Goal: Transaction & Acquisition: Purchase product/service

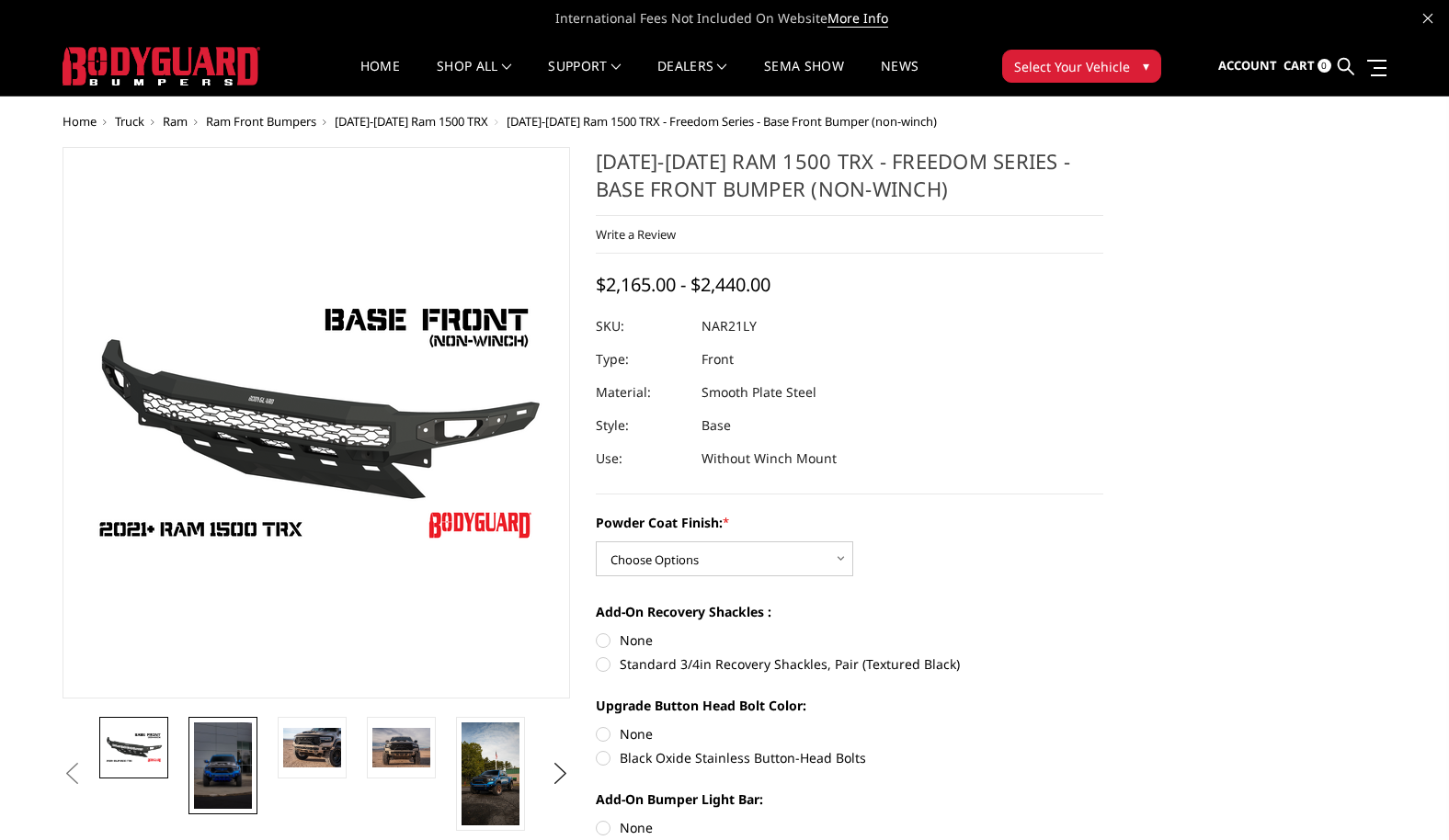
click at [235, 772] on img at bounding box center [223, 766] width 58 height 87
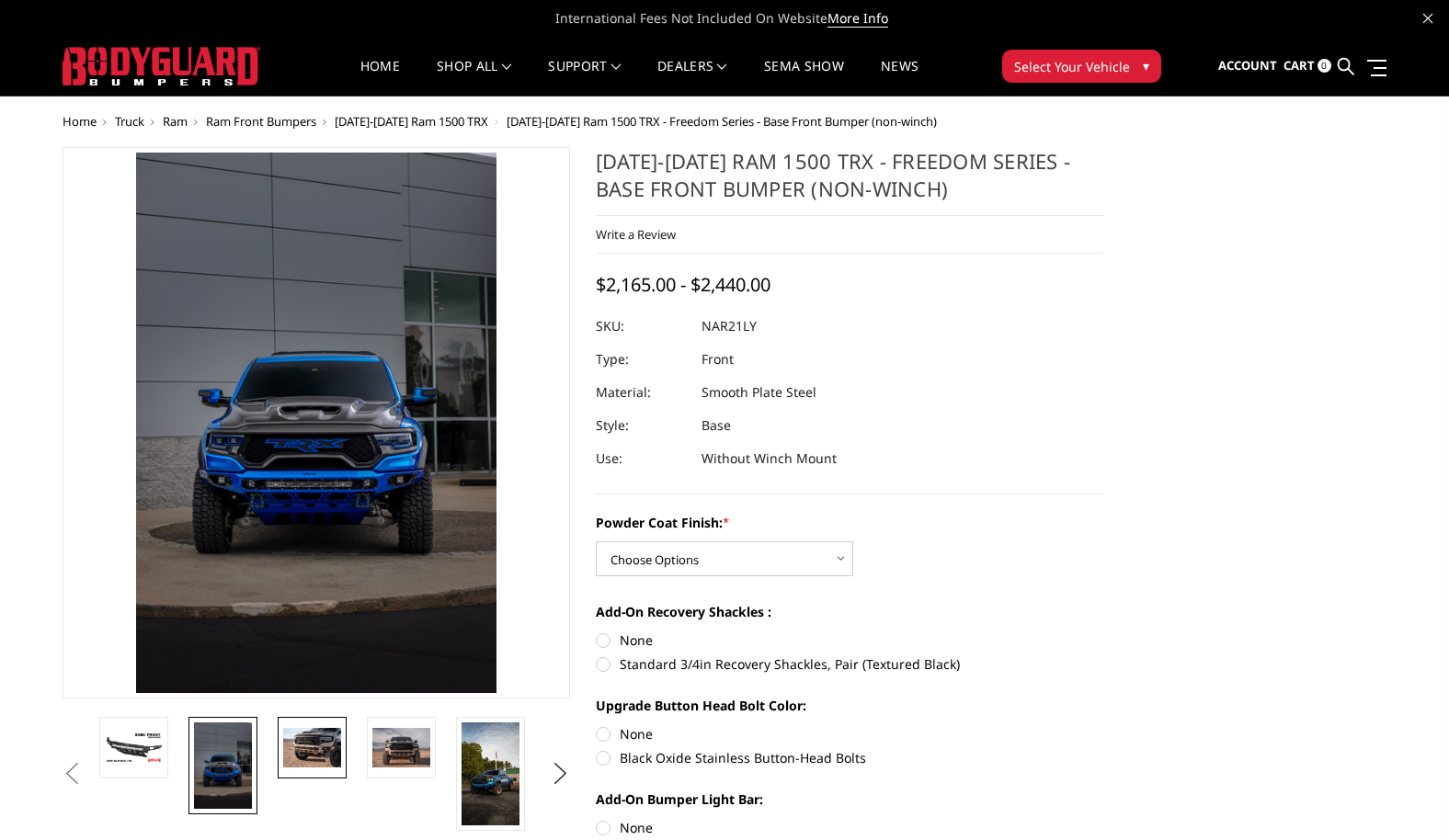
click at [301, 753] on img at bounding box center [312, 747] width 58 height 39
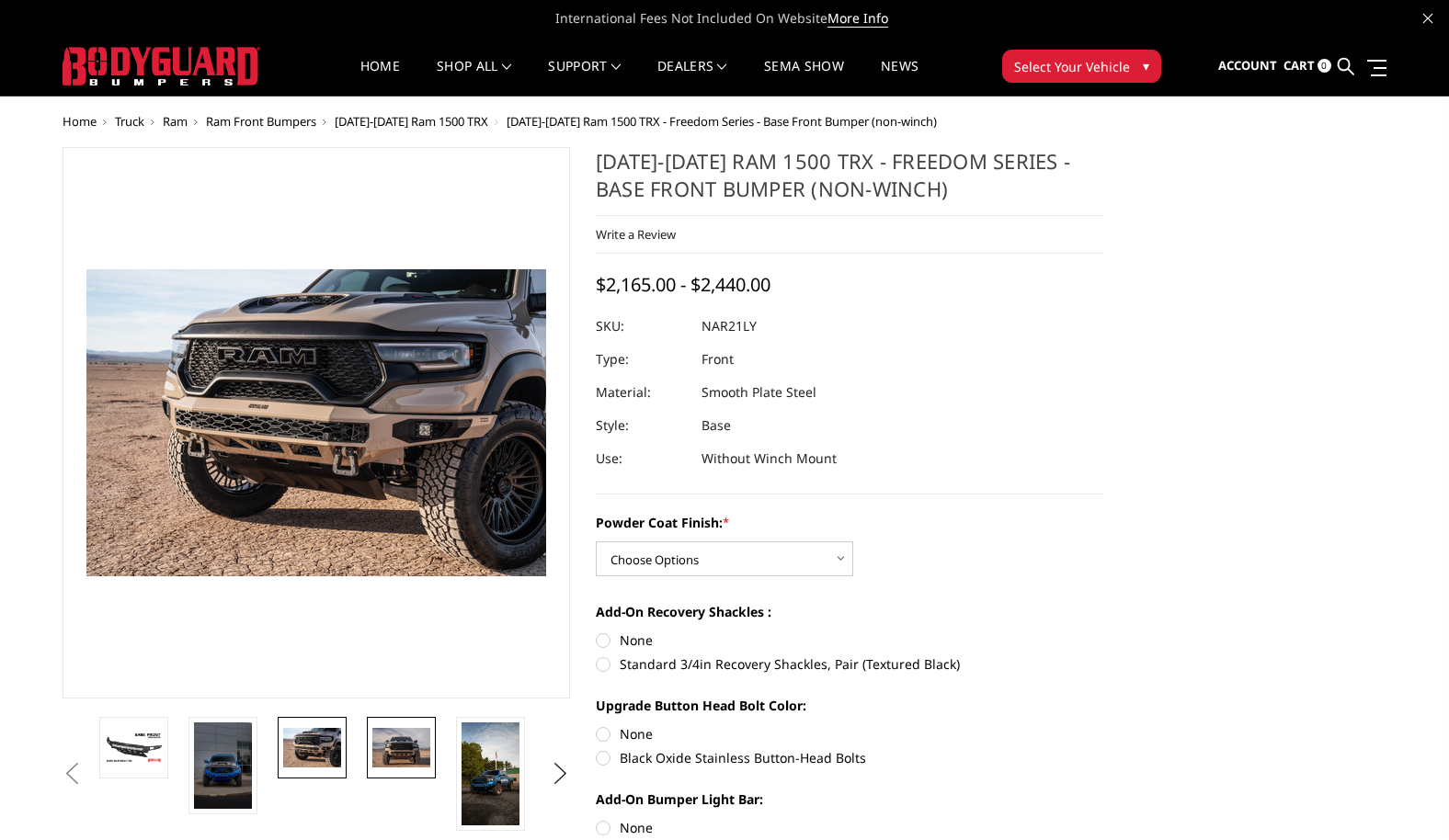
click at [396, 738] on img at bounding box center [402, 747] width 58 height 39
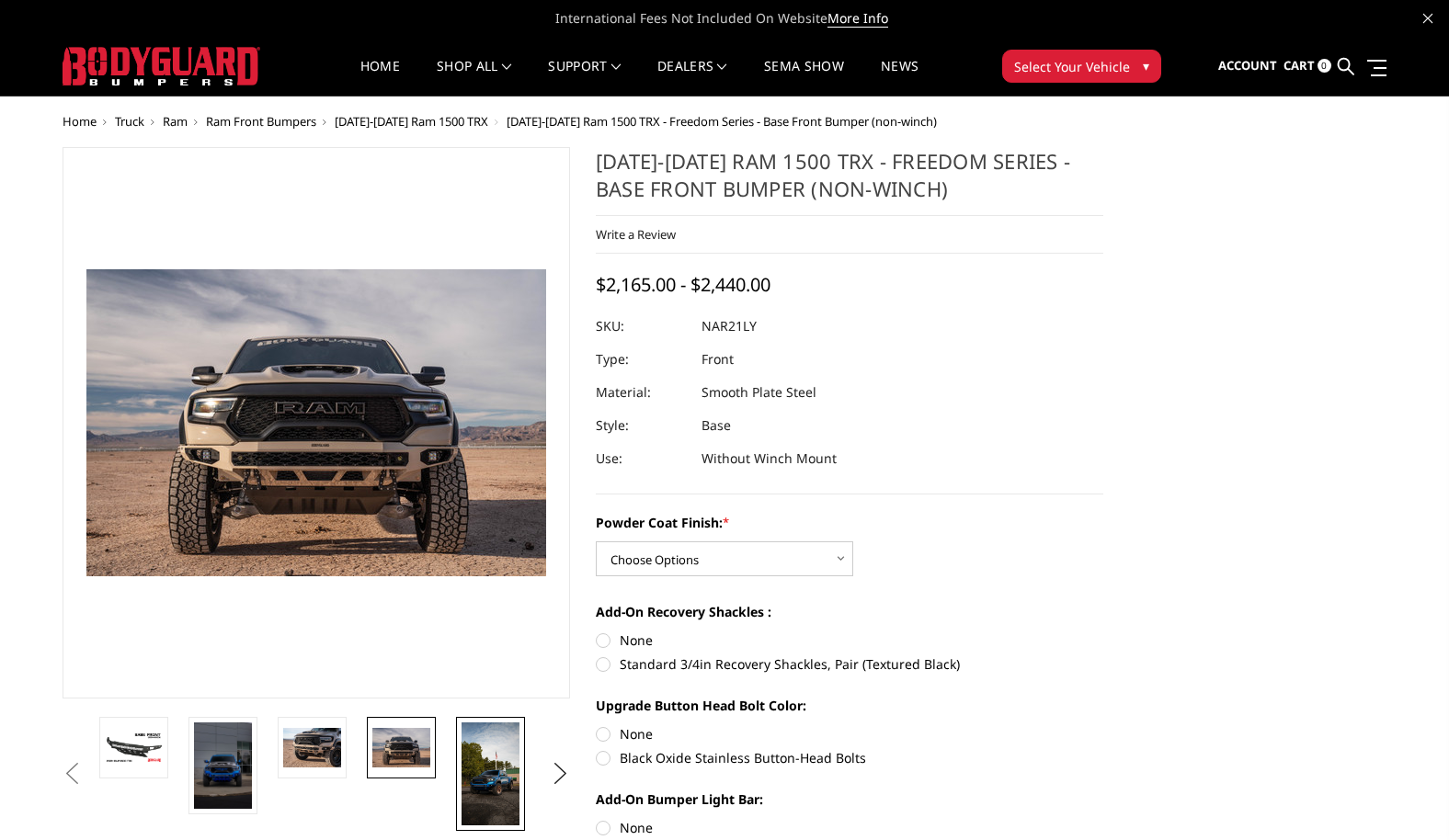
click at [479, 755] on img at bounding box center [490, 773] width 58 height 103
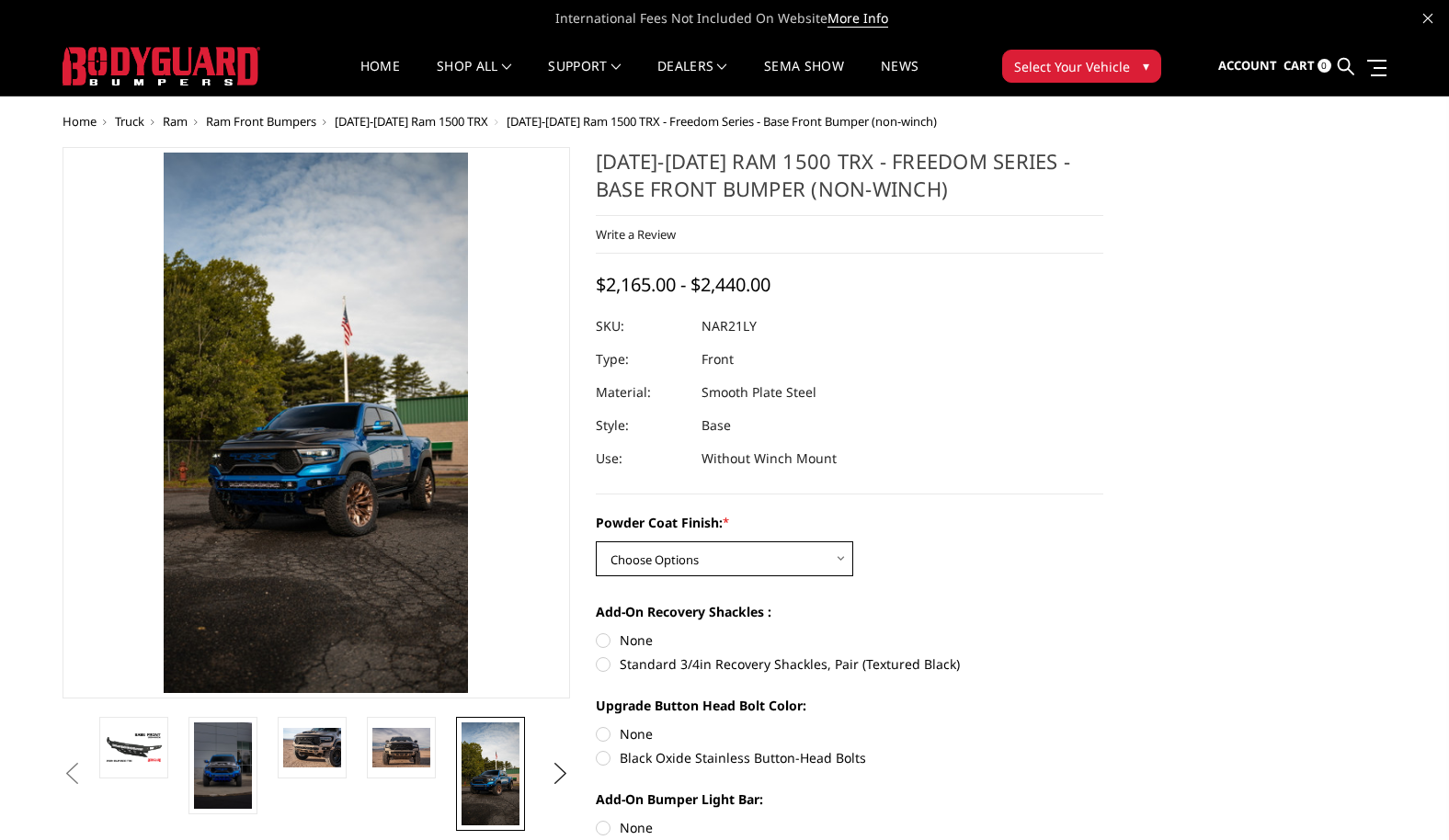
click at [743, 563] on select "Choose Options Bare Metal Textured Black Powder Coat" at bounding box center [724, 558] width 258 height 35
click at [596, 541] on select "Choose Options Bare Metal Textured Black Powder Coat" at bounding box center [724, 558] width 258 height 35
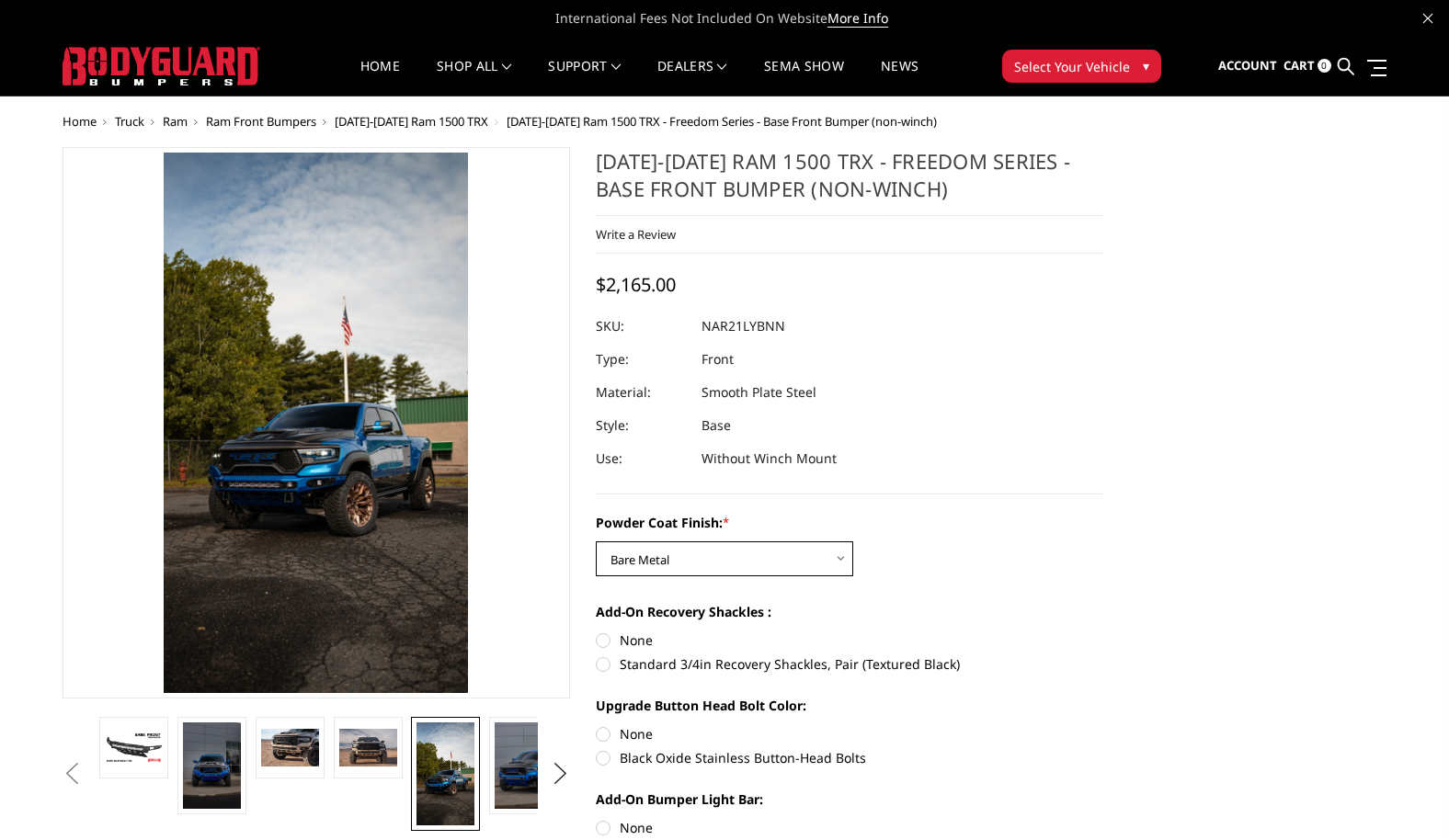
click at [768, 554] on select "Choose Options Bare Metal Textured Black Powder Coat" at bounding box center [724, 558] width 258 height 35
select select "3141"
click at [596, 541] on select "Choose Options Bare Metal Textured Black Powder Coat" at bounding box center [724, 558] width 258 height 35
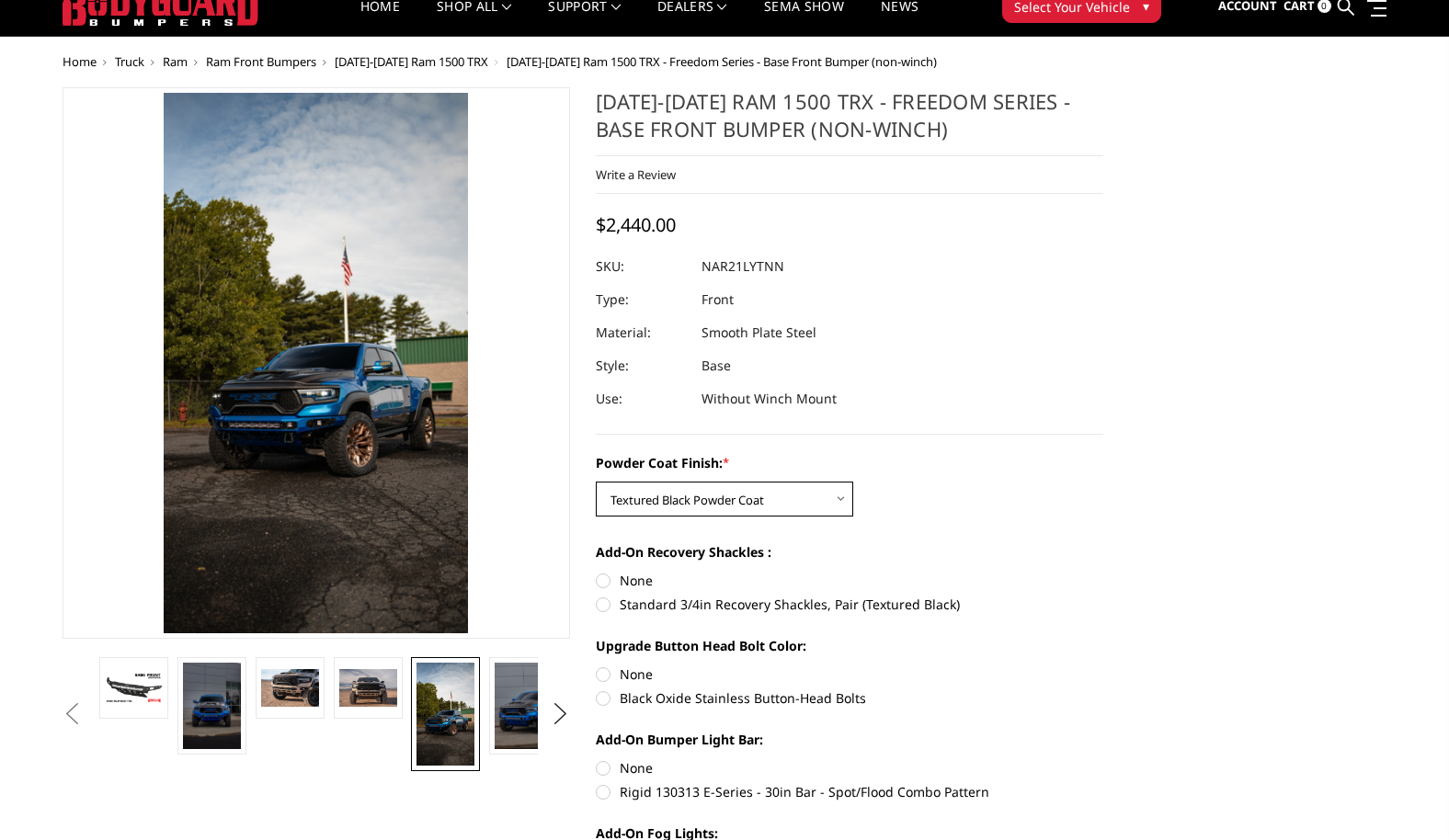
scroll to position [92, 0]
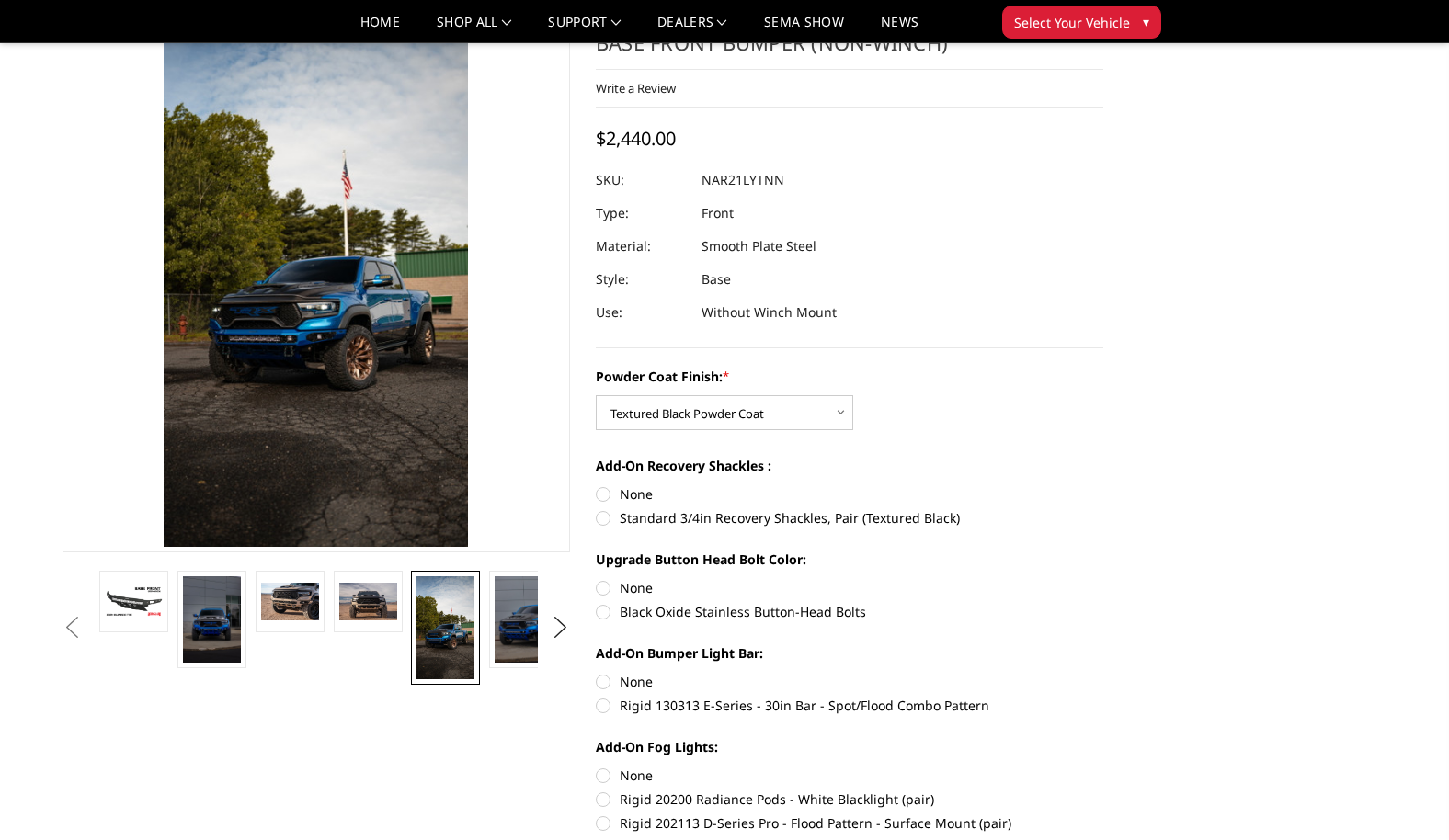
click at [603, 517] on label "Standard 3/4in Recovery Shackles, Pair (Textured Black)" at bounding box center [849, 517] width 507 height 20
click at [1103, 485] on input "Standard 3/4in Recovery Shackles, Pair (Textured Black)" at bounding box center [1103, 484] width 1 height 1
radio input "true"
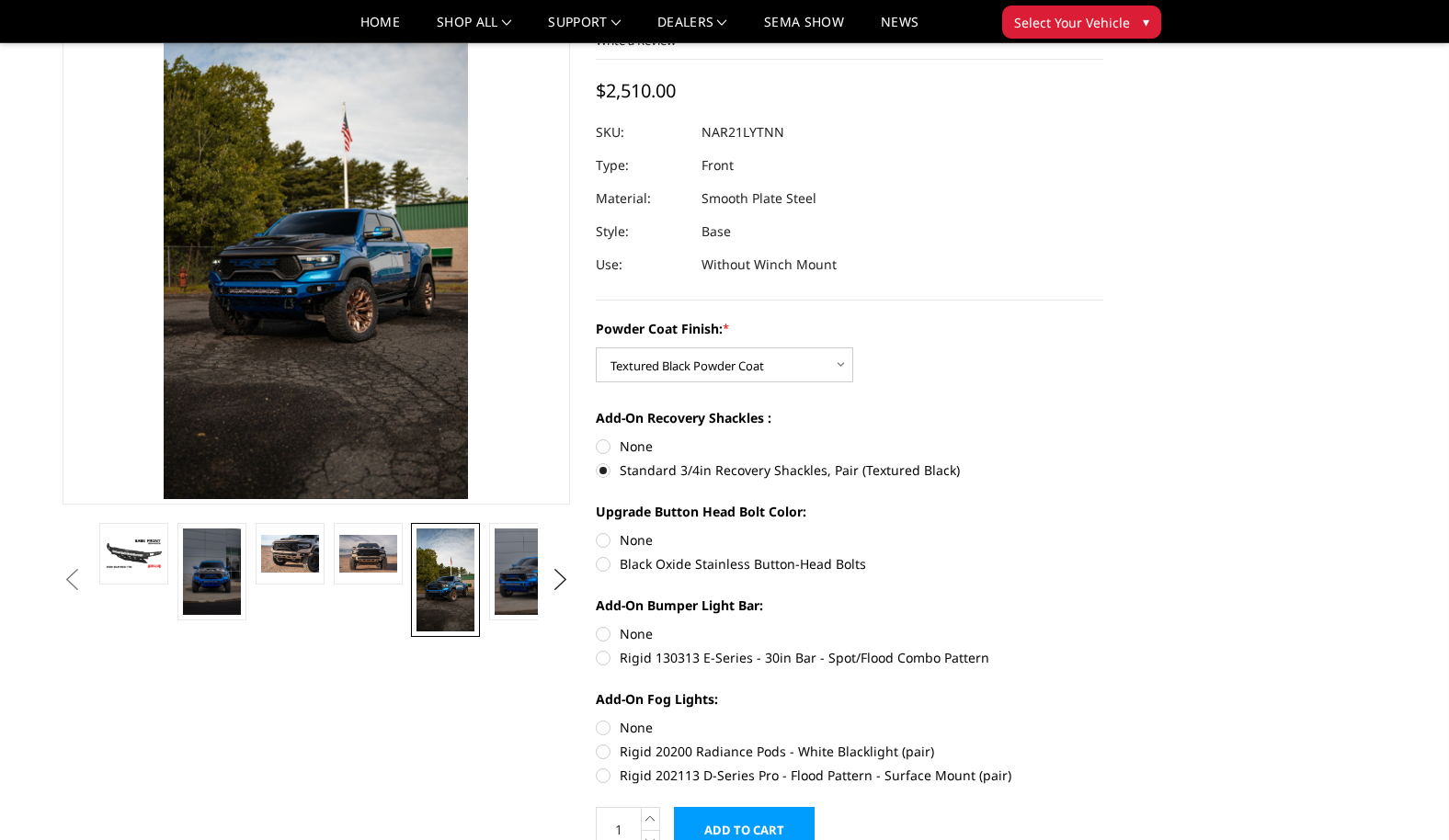
scroll to position [183, 0]
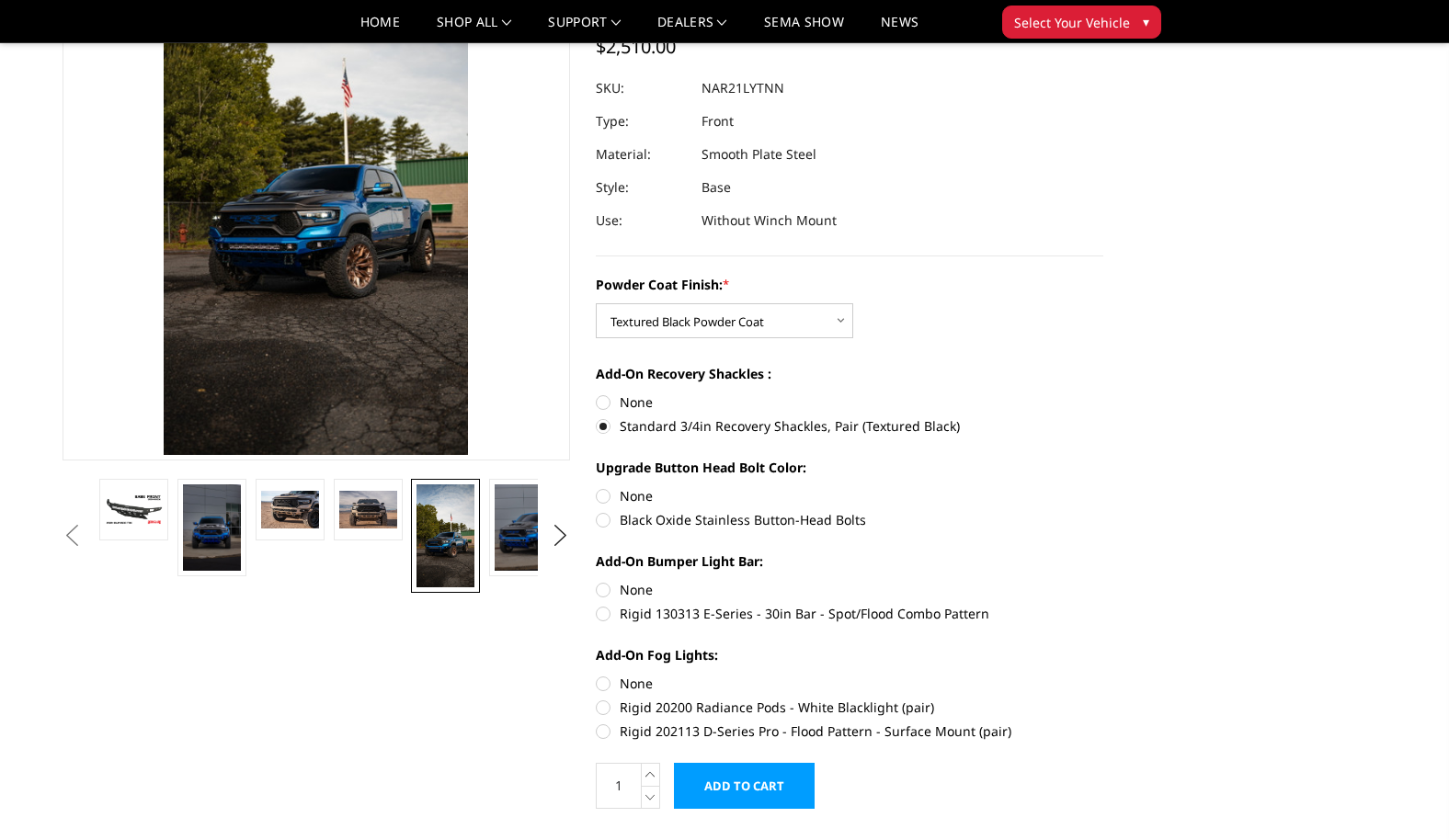
click at [607, 524] on label "Black Oxide Stainless Button-Head Bolts" at bounding box center [849, 519] width 507 height 20
click at [1103, 487] on input "Black Oxide Stainless Button-Head Bolts" at bounding box center [1103, 486] width 1 height 1
radio input "true"
click at [602, 611] on label "Rigid 130313 E-Series - 30in Bar - Spot/Flood Combo Pattern" at bounding box center [849, 613] width 507 height 20
click at [1103, 580] on input "Rigid 130313 E-Series - 30in Bar - Spot/Flood Combo Pattern" at bounding box center [1103, 579] width 1 height 1
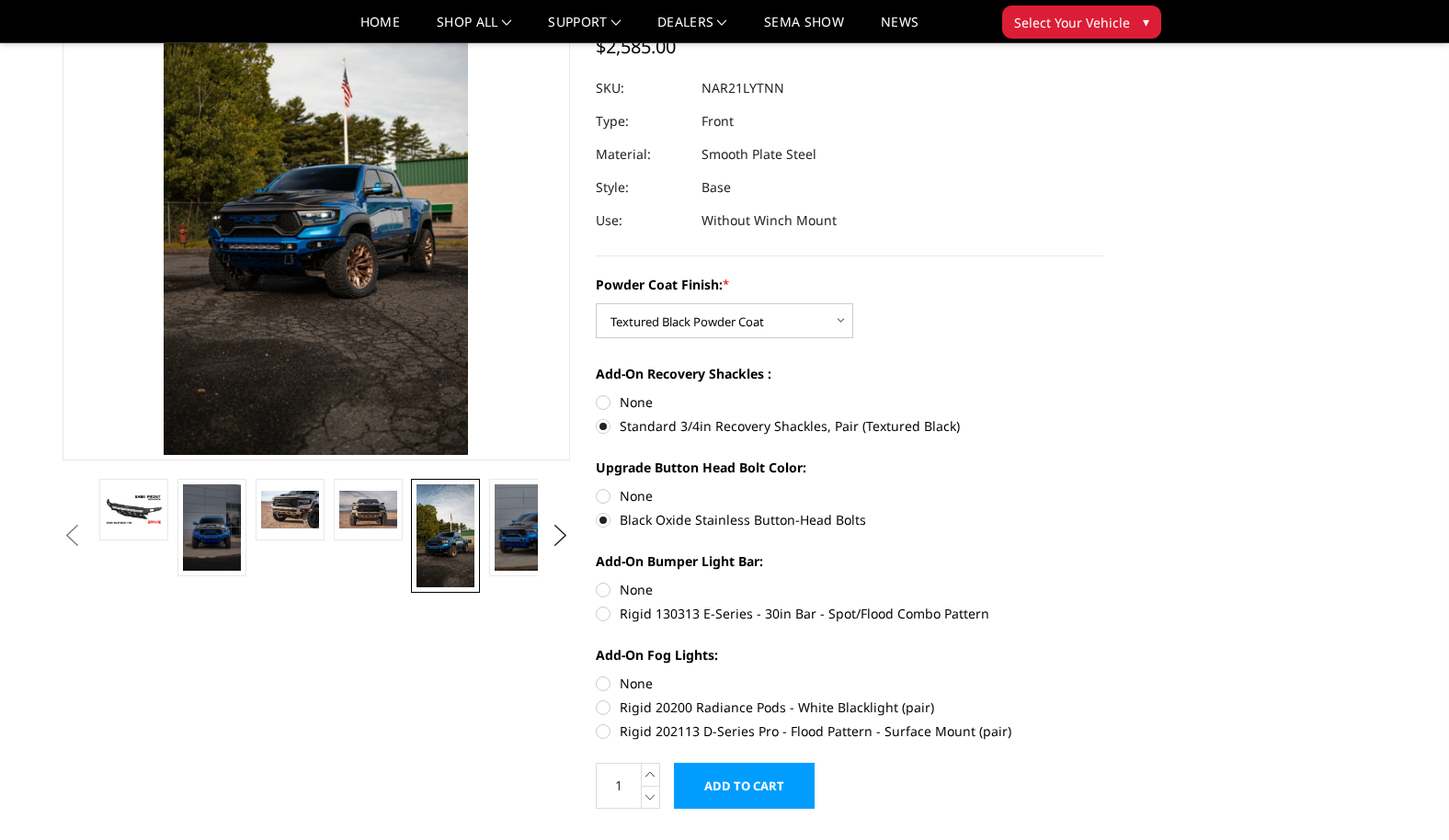
radio input "true"
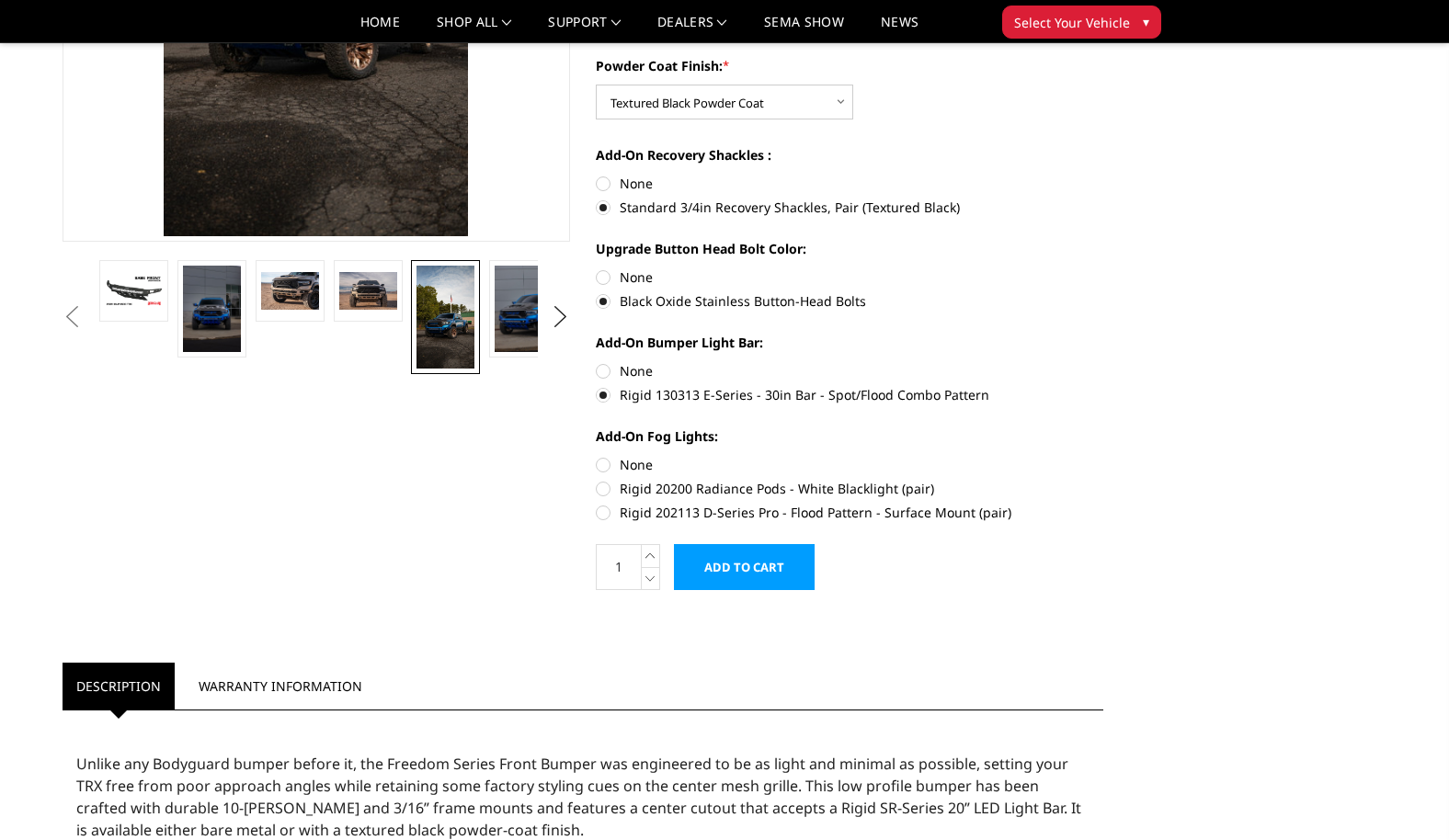
scroll to position [460, 0]
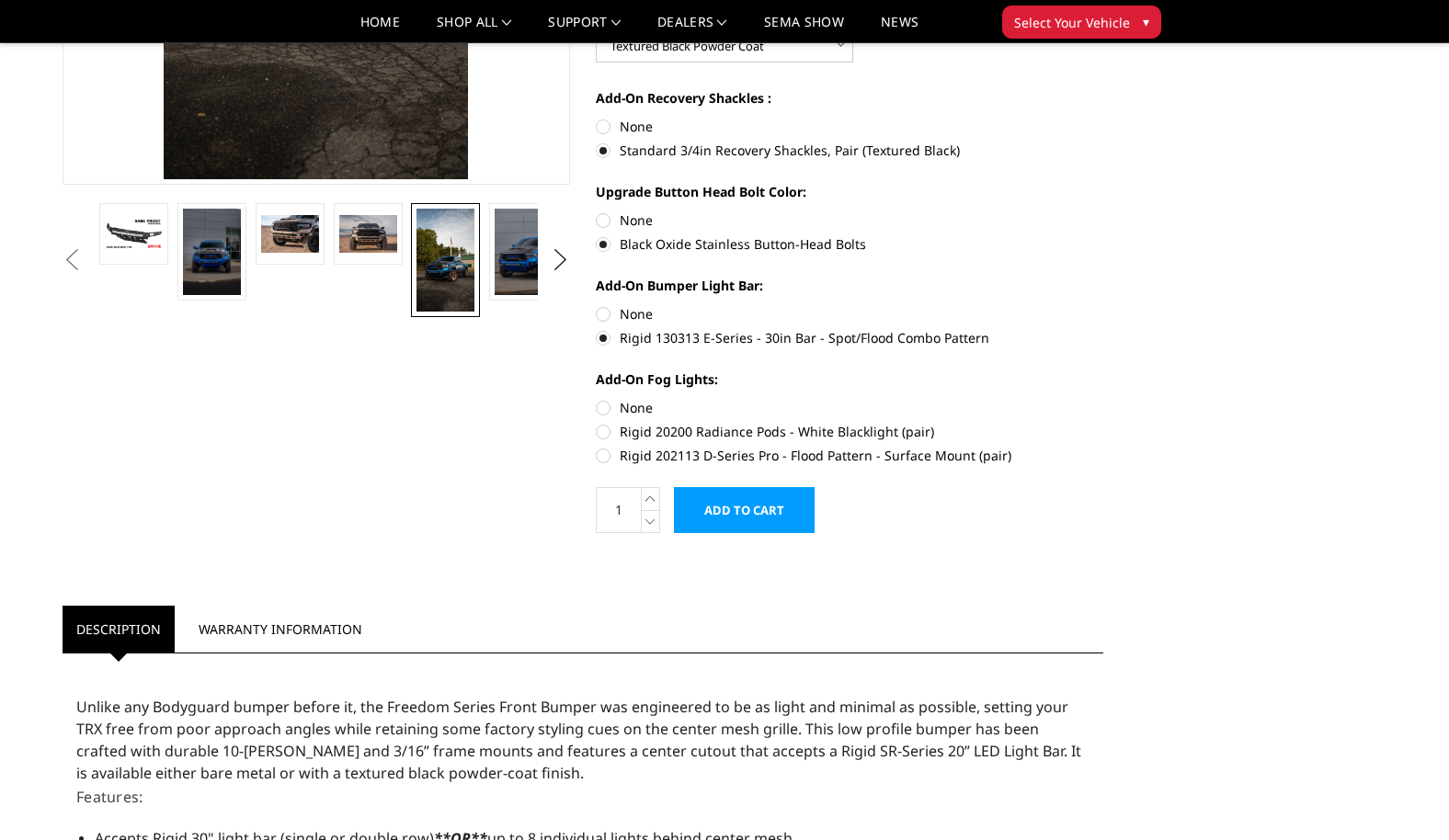
click at [611, 433] on label "Rigid 20200 Radiance Pods - White Blacklight (pair)" at bounding box center [849, 431] width 507 height 20
click at [1103, 399] on input "Rigid 20200 Radiance Pods - White Blacklight (pair)" at bounding box center [1103, 398] width 1 height 1
radio input "true"
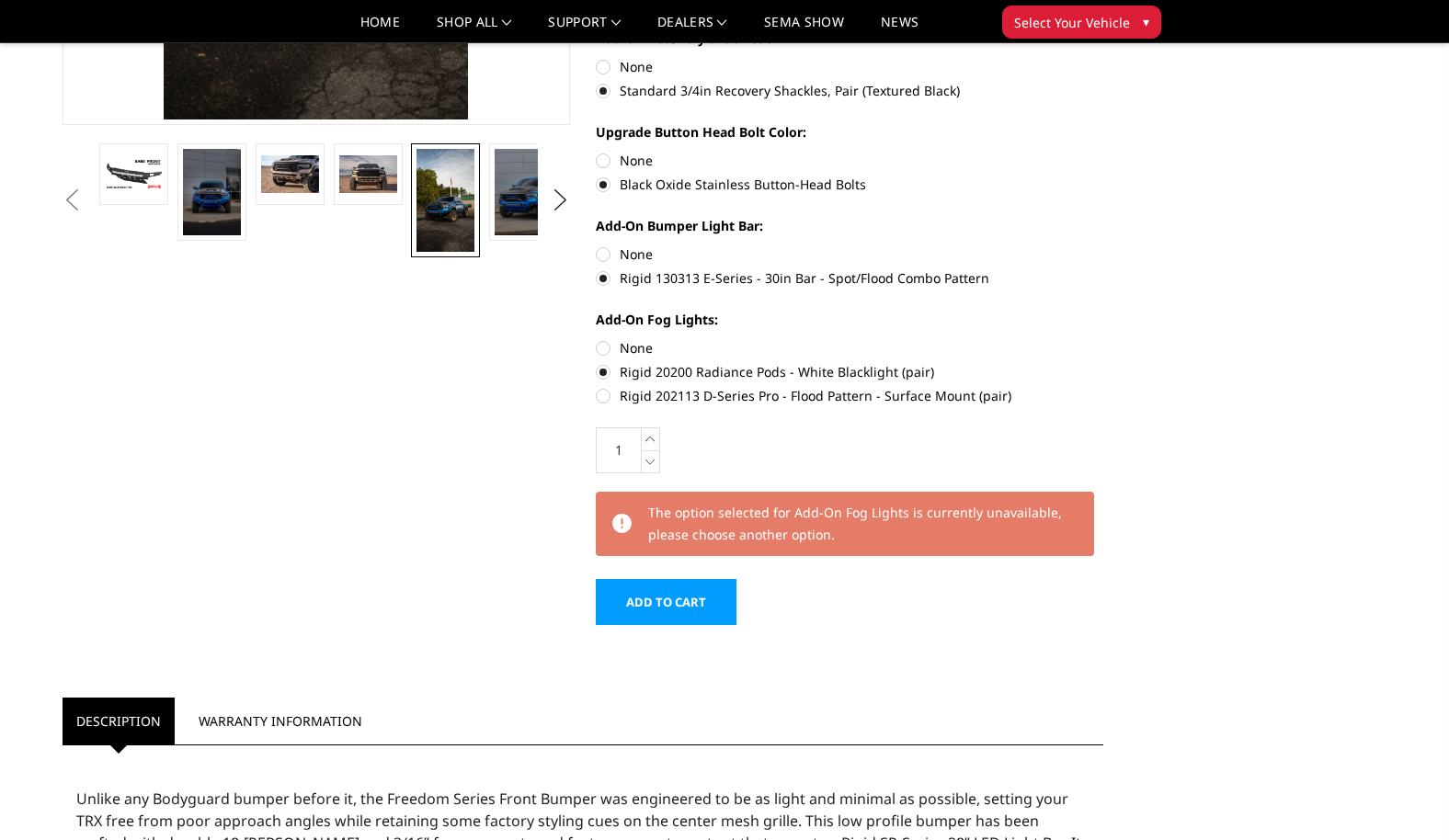
scroll to position [551, 0]
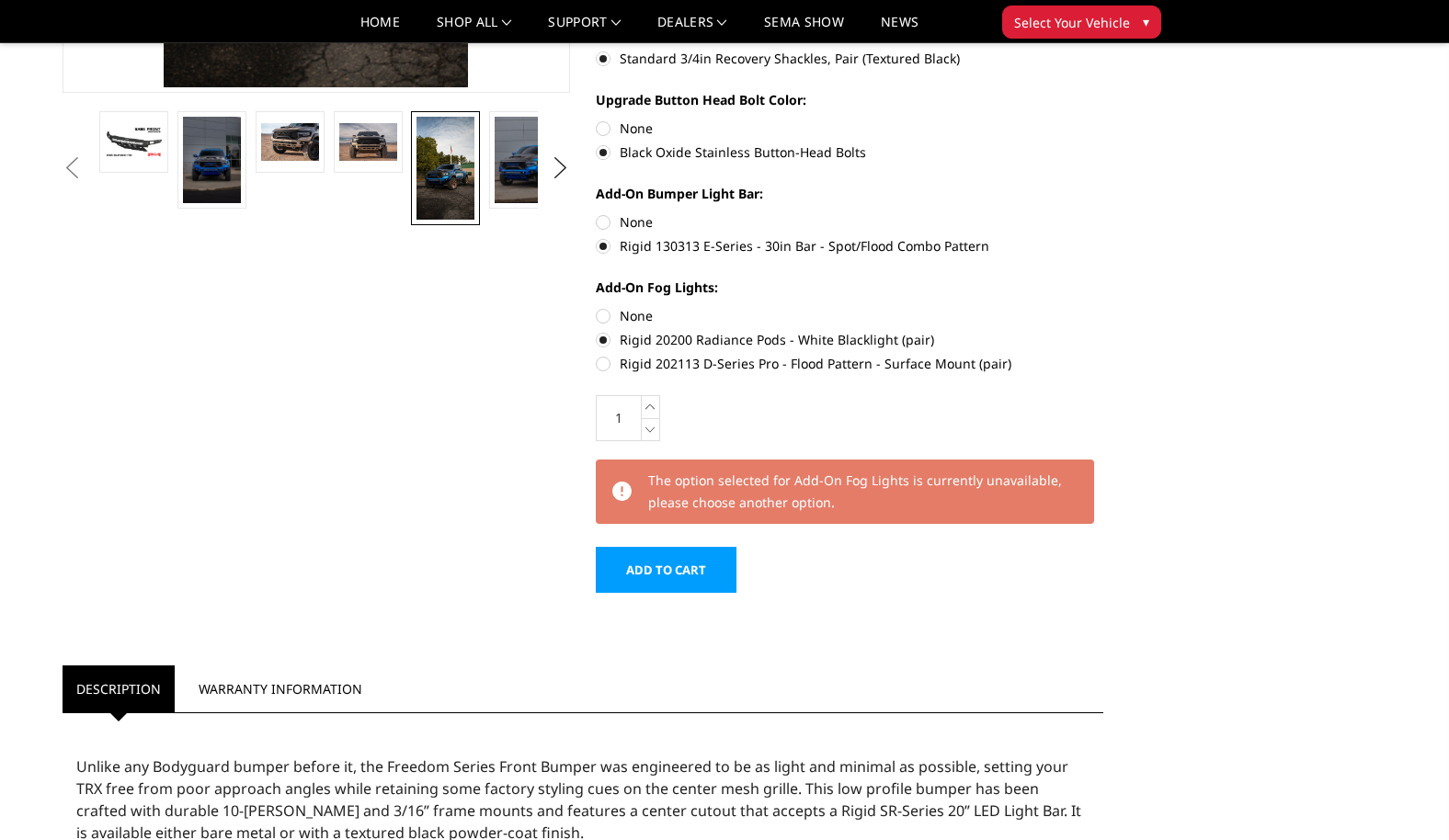
click at [596, 355] on label "Rigid 202113 D-Series Pro - Flood Pattern - Surface Mount (pair)" at bounding box center [849, 363] width 507 height 20
click at [1103, 331] on input "Rigid 202113 D-Series Pro - Flood Pattern - Surface Mount (pair)" at bounding box center [1103, 330] width 1 height 1
radio input "true"
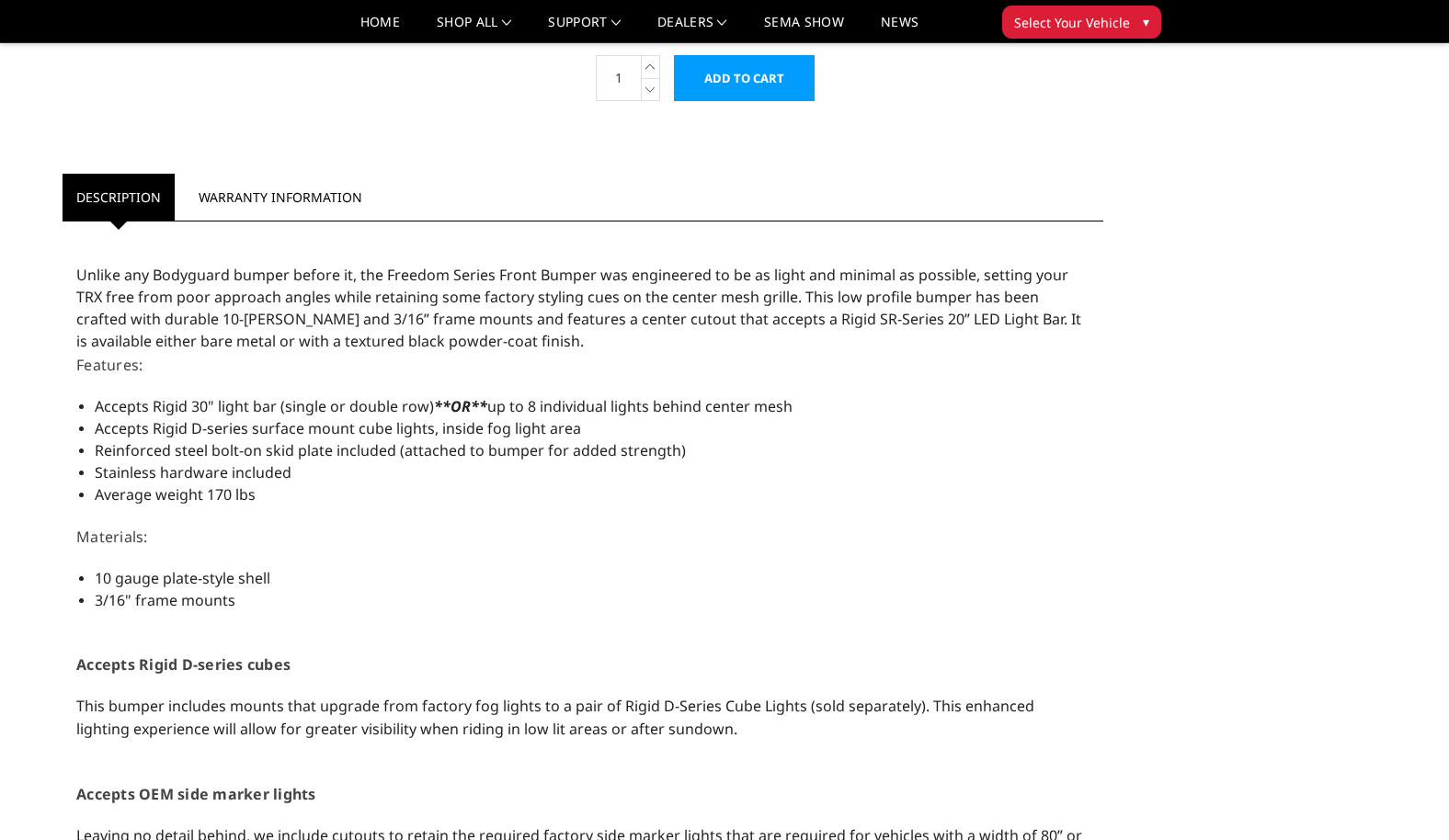
scroll to position [643, 0]
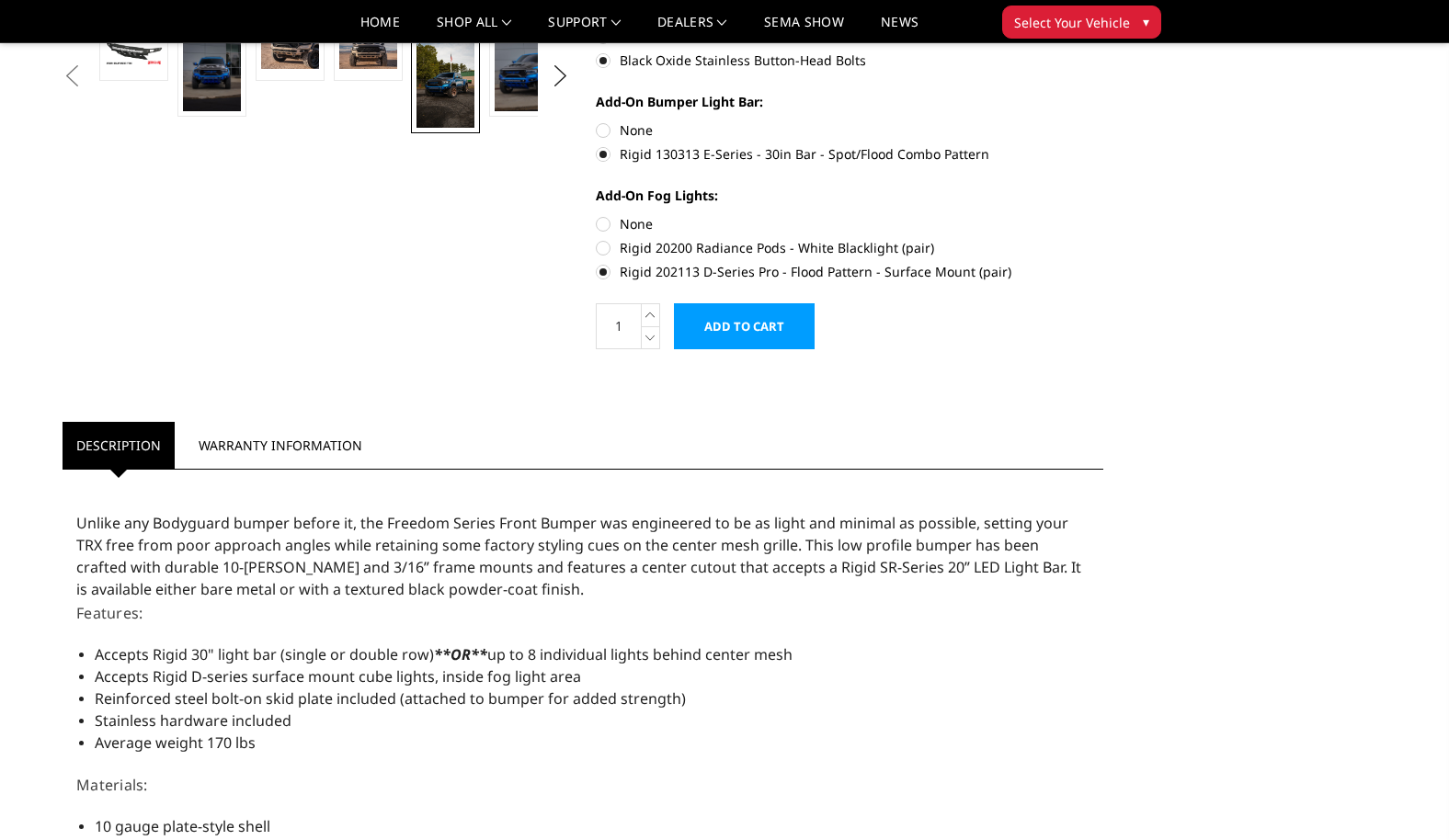
click at [602, 243] on label "Rigid 20200 Radiance Pods - White Blacklight (pair)" at bounding box center [849, 247] width 507 height 20
click at [1103, 215] on input "Rigid 20200 Radiance Pods - White Blacklight (pair)" at bounding box center [1103, 214] width 1 height 1
radio input "true"
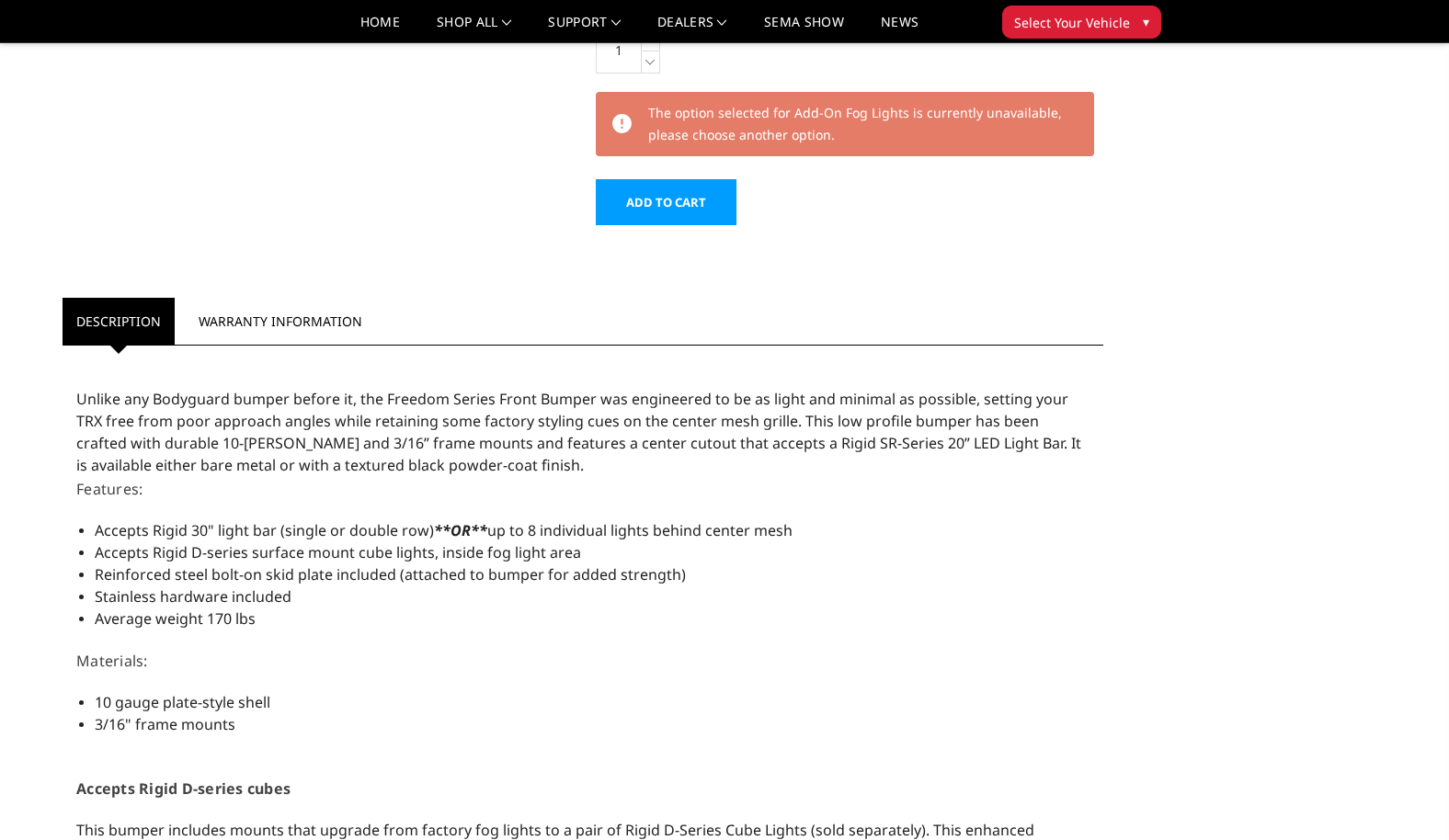
scroll to position [551, 0]
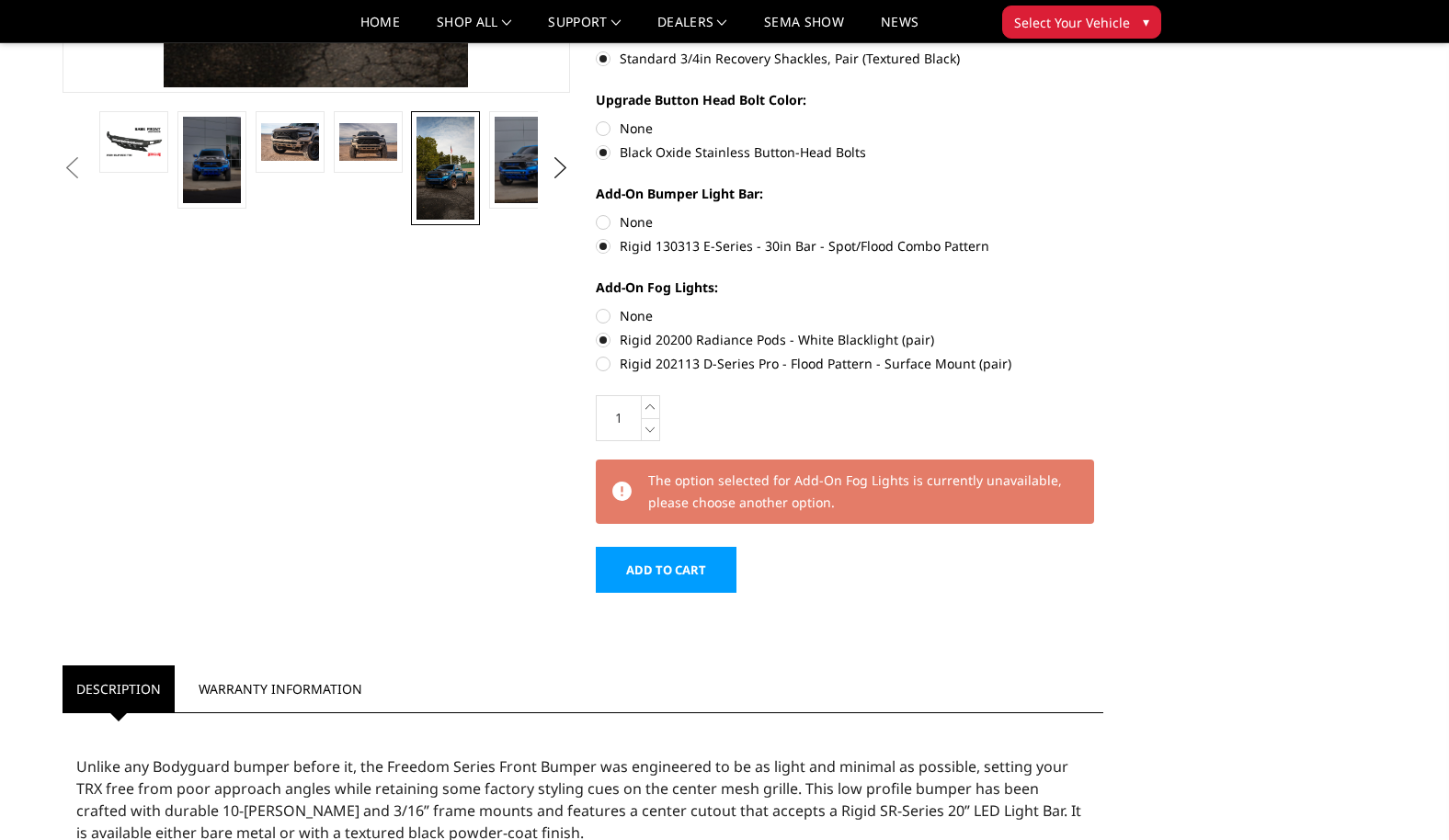
click at [606, 365] on label "Rigid 202113 D-Series Pro - Flood Pattern - Surface Mount (pair)" at bounding box center [849, 363] width 507 height 20
click at [1103, 331] on input "Rigid 202113 D-Series Pro - Flood Pattern - Surface Mount (pair)" at bounding box center [1103, 330] width 1 height 1
radio input "true"
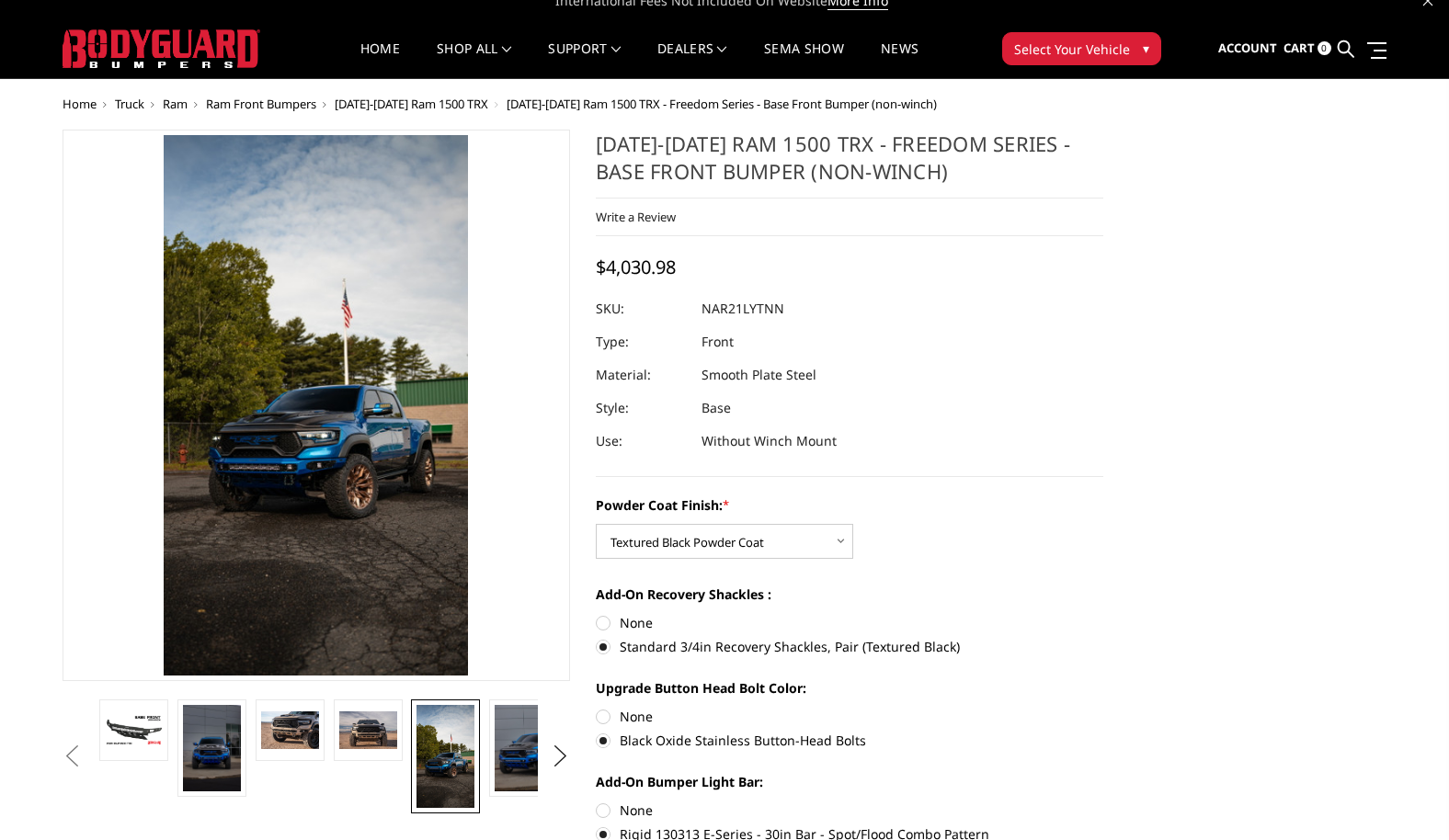
scroll to position [0, 0]
